Goal: Transaction & Acquisition: Purchase product/service

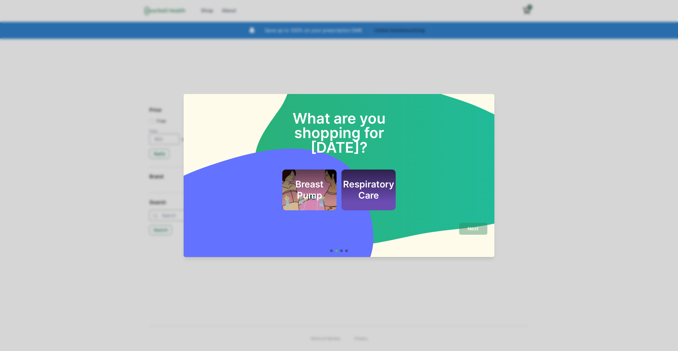
click at [317, 179] on h2 "Breast Pump" at bounding box center [310, 190] width 40 height 22
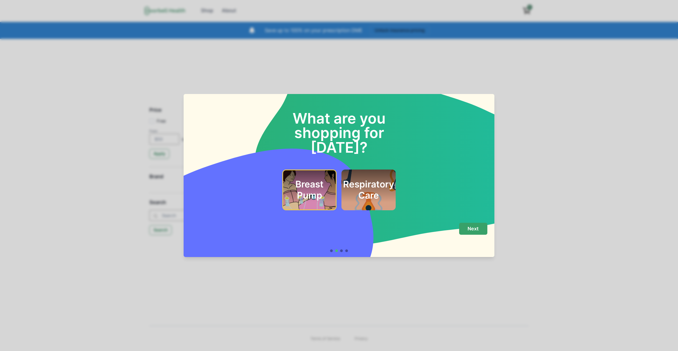
click at [477, 232] on button "Next" at bounding box center [473, 229] width 28 height 12
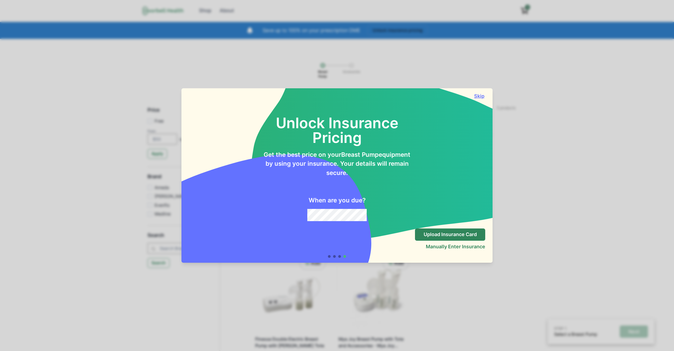
click at [484, 95] on button "Skip" at bounding box center [479, 96] width 12 height 6
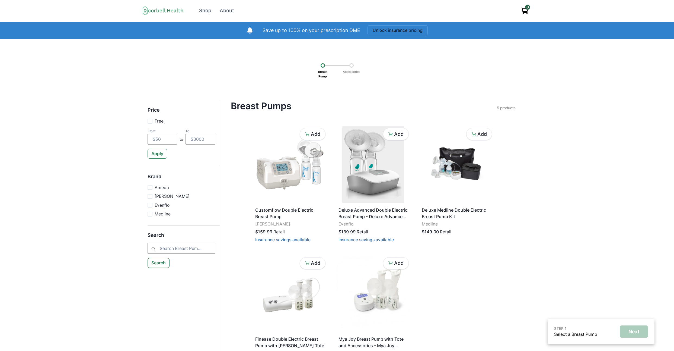
click at [160, 186] on p "Ameda" at bounding box center [162, 187] width 14 height 7
click at [148, 187] on input "Ameda" at bounding box center [147, 187] width 0 height 0
checkbox input "true"
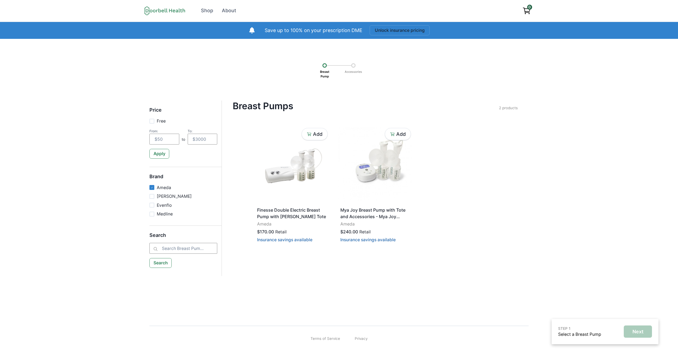
click at [166, 199] on div "Ameda [PERSON_NAME] Evenflo Medline" at bounding box center [184, 200] width 68 height 33
click at [172, 141] on input "number" at bounding box center [165, 139] width 30 height 11
type input "1"
click at [159, 154] on button "Apply" at bounding box center [159, 154] width 19 height 10
click at [208, 137] on input "number" at bounding box center [203, 139] width 30 height 11
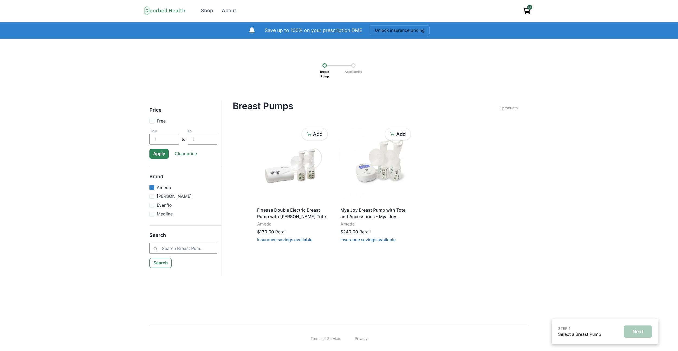
type input "1"
click at [160, 156] on button "Apply" at bounding box center [159, 154] width 19 height 10
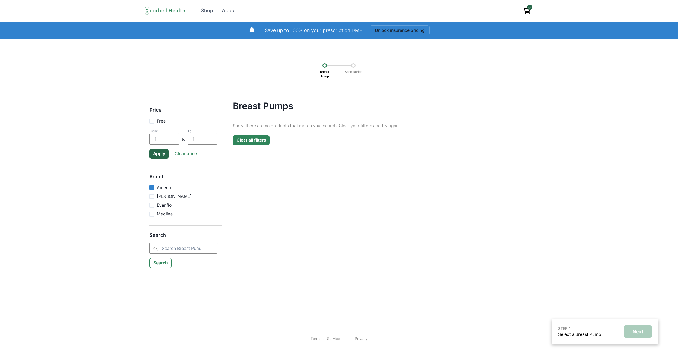
click at [243, 145] on button "Clear all filters" at bounding box center [251, 140] width 37 height 10
checkbox input "false"
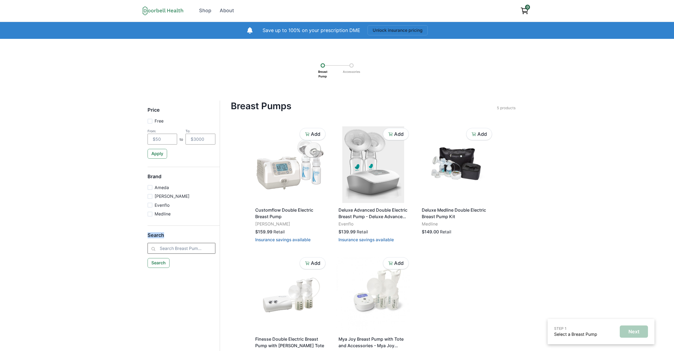
drag, startPoint x: 176, startPoint y: 232, endPoint x: 167, endPoint y: 250, distance: 20.6
click at [167, 250] on div "Price Free From: to To: Apply Brand Ameda [PERSON_NAME] Evenflo Medline Search …" at bounding box center [184, 187] width 72 height 175
click at [167, 246] on input "search" at bounding box center [182, 248] width 68 height 11
type input "test"
click at [161, 259] on button "Search" at bounding box center [159, 263] width 22 height 10
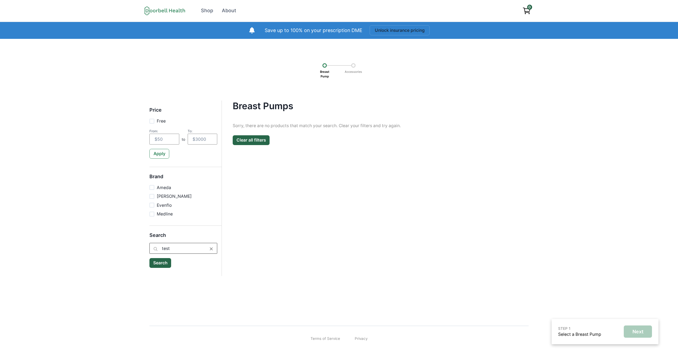
click at [178, 252] on input "test" at bounding box center [184, 248] width 68 height 11
click at [209, 250] on icon at bounding box center [211, 248] width 5 height 5
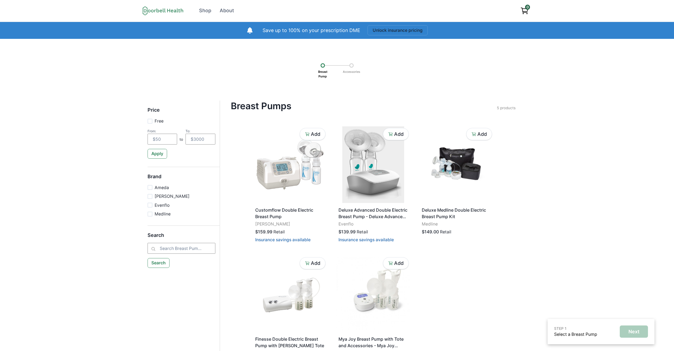
click at [152, 126] on label "Free" at bounding box center [156, 123] width 16 height 11
click at [148, 121] on input "Free" at bounding box center [147, 121] width 0 height 0
checkbox input "true"
type input "0"
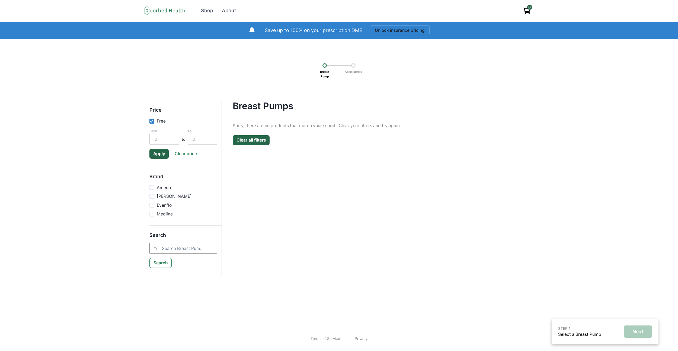
click at [155, 125] on label "Free" at bounding box center [158, 123] width 16 height 11
click at [150, 121] on input "Free" at bounding box center [149, 121] width 0 height 0
checkbox input "false"
